Goal: Information Seeking & Learning: Learn about a topic

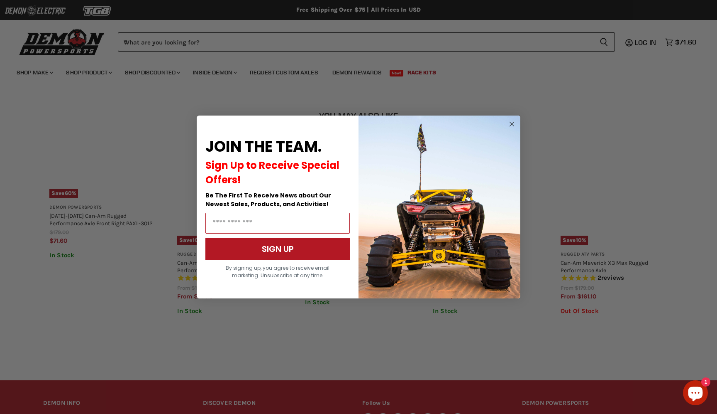
scroll to position [450, 0]
